Goal: Consume media (video, audio): Consume media (video, audio)

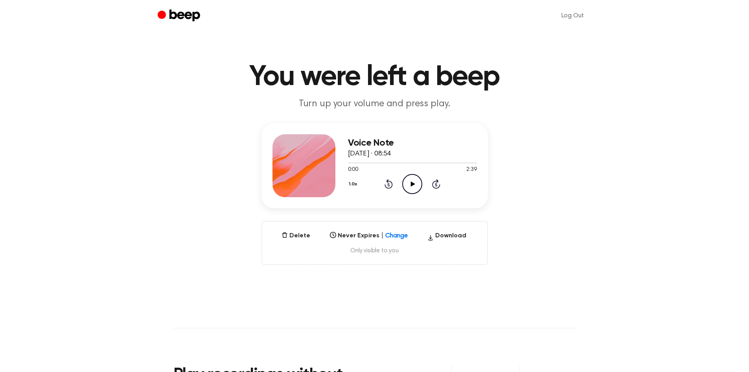
click at [409, 180] on icon "Play Audio" at bounding box center [412, 184] width 20 height 20
click at [443, 162] on div at bounding box center [412, 162] width 129 height 1
click at [414, 185] on icon "Play Audio" at bounding box center [412, 184] width 20 height 20
drag, startPoint x: 348, startPoint y: 162, endPoint x: 393, endPoint y: 162, distance: 45.6
click at [393, 162] on div at bounding box center [412, 162] width 129 height 6
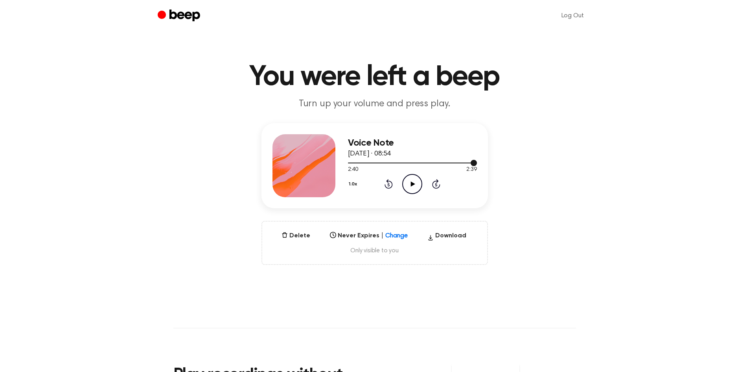
click at [397, 162] on div at bounding box center [412, 162] width 129 height 6
click at [411, 184] on icon at bounding box center [413, 183] width 4 height 5
click at [408, 183] on icon "Play Audio" at bounding box center [412, 184] width 20 height 20
click at [434, 183] on icon "Skip 5 seconds" at bounding box center [436, 184] width 9 height 10
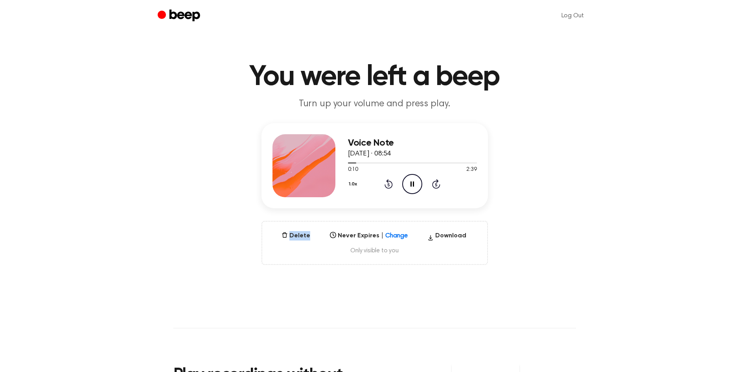
click at [434, 183] on icon "Skip 5 seconds" at bounding box center [436, 184] width 9 height 10
click at [436, 183] on icon "Skip 5 seconds" at bounding box center [436, 184] width 9 height 10
click at [436, 183] on icon at bounding box center [436, 184] width 2 height 3
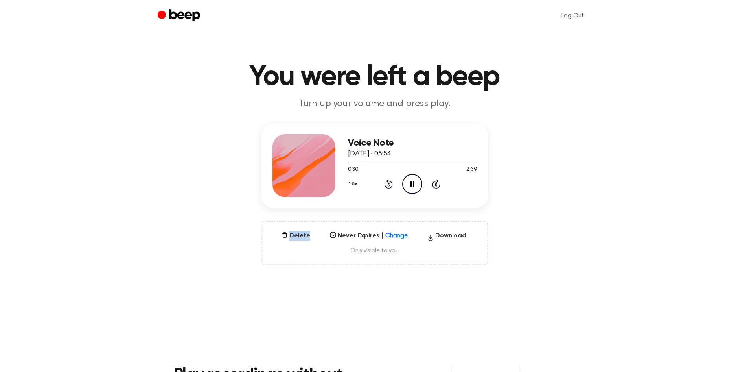
click at [436, 183] on icon at bounding box center [436, 184] width 2 height 3
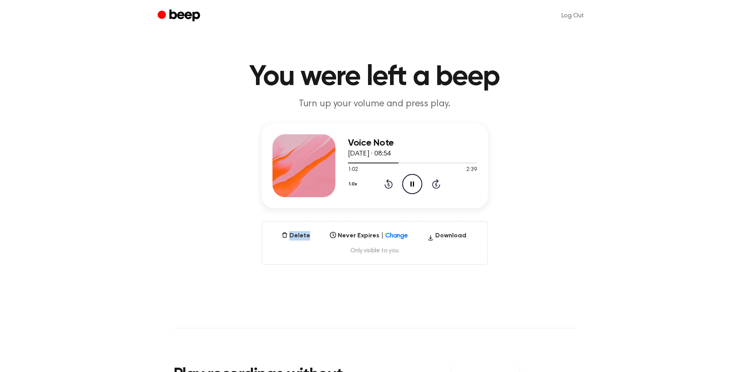
click at [436, 183] on icon at bounding box center [436, 184] width 2 height 3
click at [431, 183] on div "1.0x Rewind 5 seconds Pause Audio Skip 5 seconds" at bounding box center [412, 184] width 129 height 20
drag, startPoint x: 431, startPoint y: 183, endPoint x: 435, endPoint y: 180, distance: 5.1
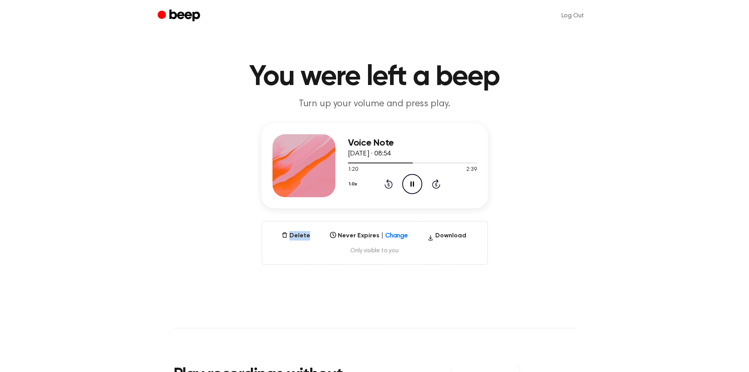
click at [431, 182] on div "1.0x Rewind 5 seconds Pause Audio Skip 5 seconds" at bounding box center [412, 184] width 129 height 20
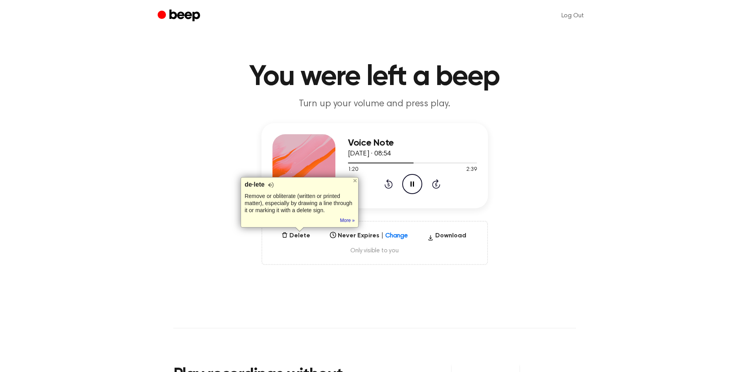
click at [438, 185] on icon "Skip 5 seconds" at bounding box center [436, 184] width 9 height 10
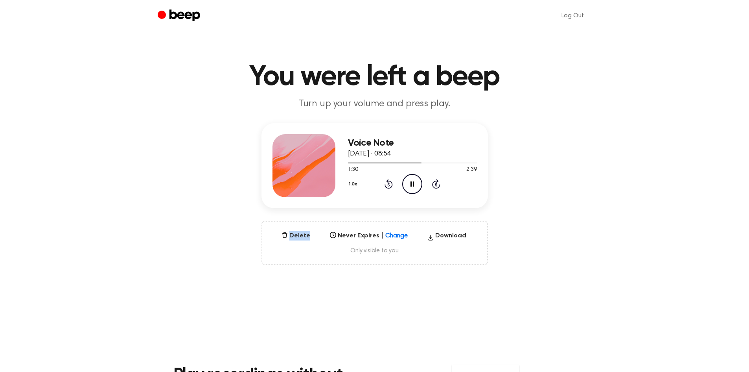
click at [438, 185] on icon "Skip 5 seconds" at bounding box center [436, 184] width 9 height 10
